Goal: Transaction & Acquisition: Purchase product/service

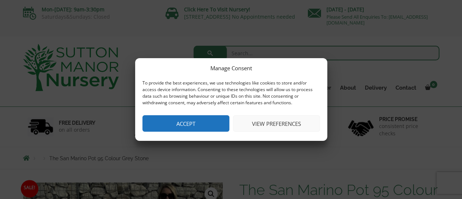
click at [283, 121] on button "View preferences" at bounding box center [276, 123] width 87 height 16
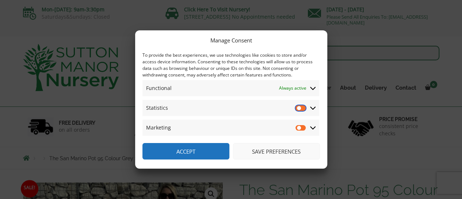
click at [304, 108] on input "Statistics" at bounding box center [301, 107] width 11 height 7
click at [299, 105] on input "Statistics" at bounding box center [301, 107] width 11 height 7
checkbox input "false"
click at [267, 158] on button "Save preferences" at bounding box center [276, 151] width 87 height 16
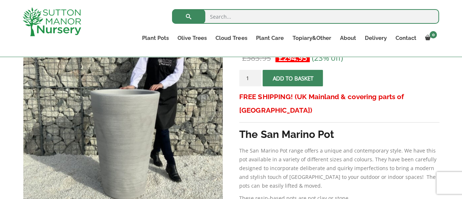
scroll to position [154, 0]
